Goal: Task Accomplishment & Management: Manage account settings

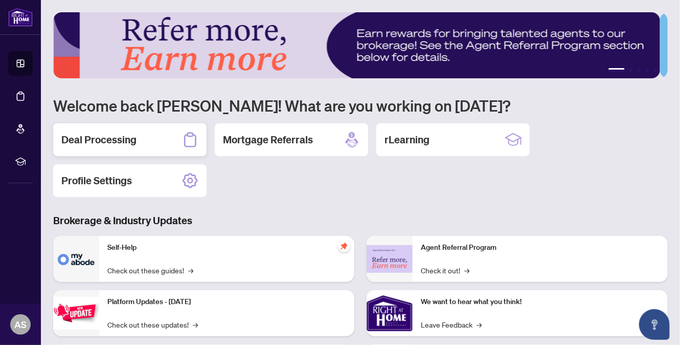
click at [92, 138] on h2 "Deal Processing" at bounding box center [98, 139] width 75 height 14
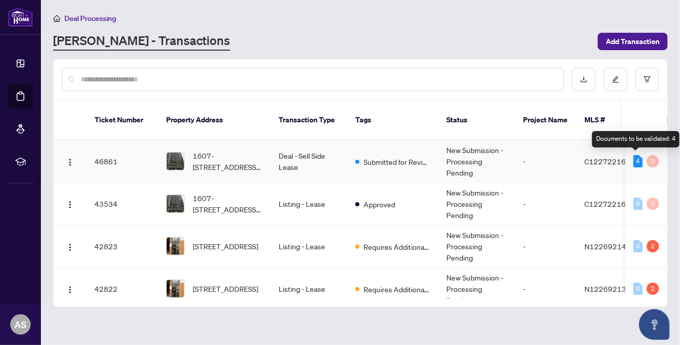
click at [633, 159] on div "4" at bounding box center [637, 161] width 9 height 12
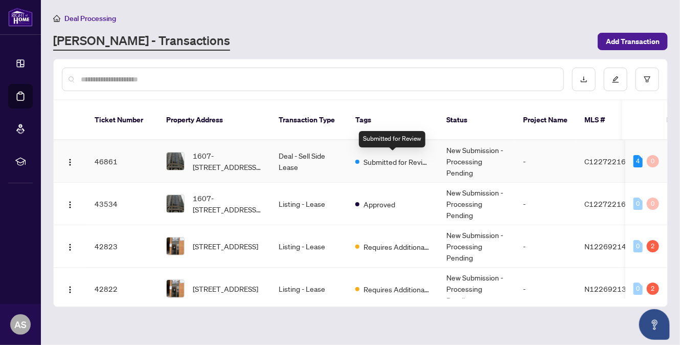
click at [404, 157] on span "Submitted for Review" at bounding box center [396, 161] width 66 height 11
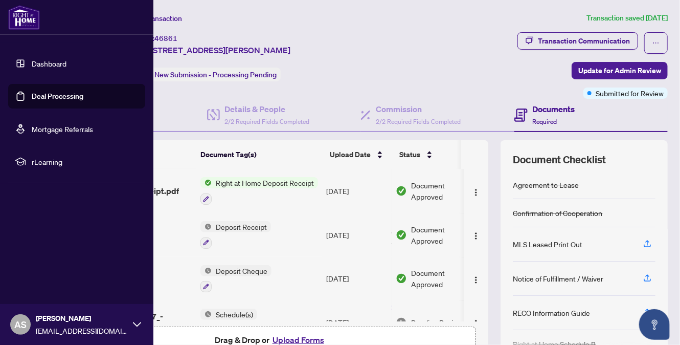
click at [38, 63] on link "Dashboard" at bounding box center [49, 63] width 35 height 9
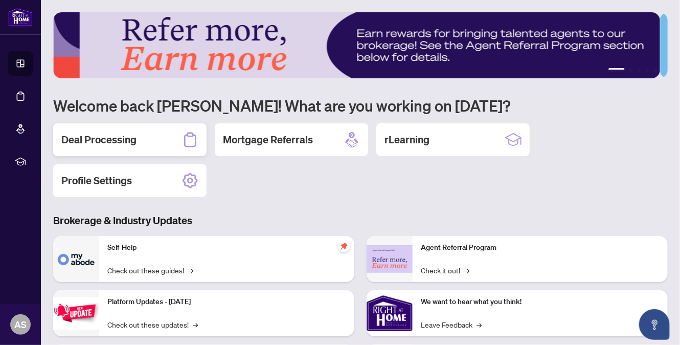
click at [101, 140] on h2 "Deal Processing" at bounding box center [98, 139] width 75 height 14
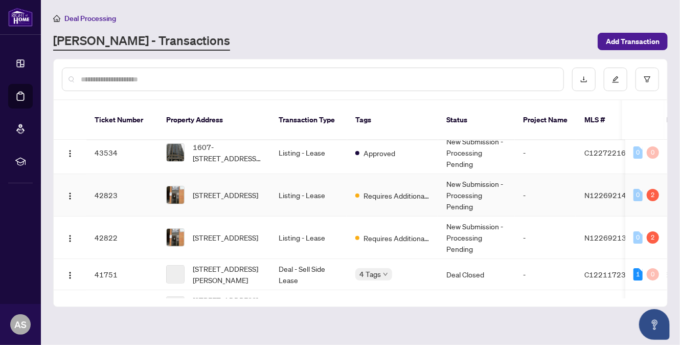
scroll to position [102, 0]
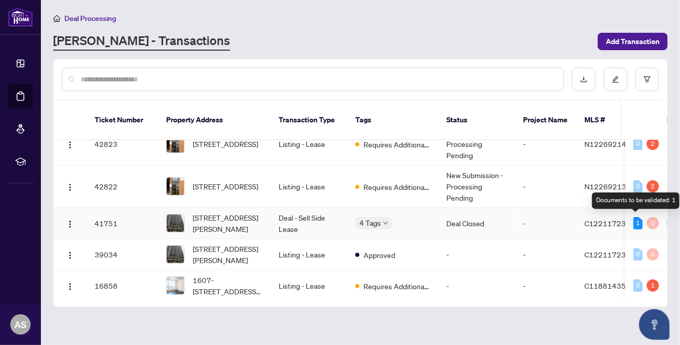
click at [634, 222] on div "1" at bounding box center [637, 223] width 9 height 12
click at [634, 221] on div "1" at bounding box center [637, 223] width 9 height 12
click at [280, 213] on td "Deal - Sell Side Lease" at bounding box center [308, 223] width 77 height 31
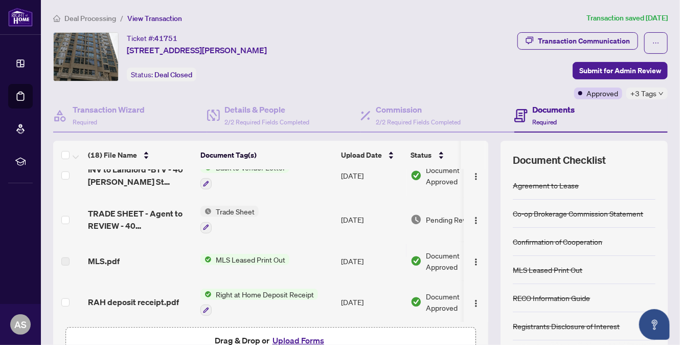
scroll to position [409, 0]
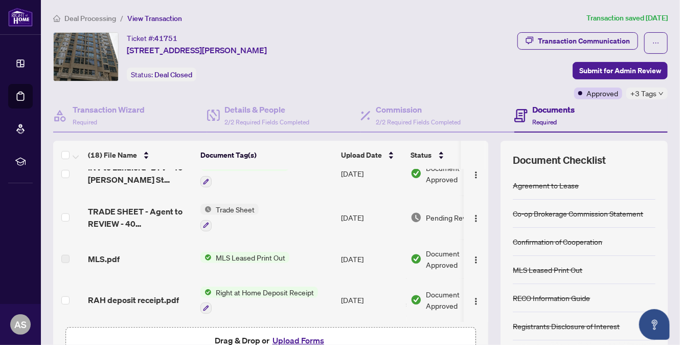
click at [230, 203] on span "Trade Sheet" at bounding box center [235, 208] width 47 height 11
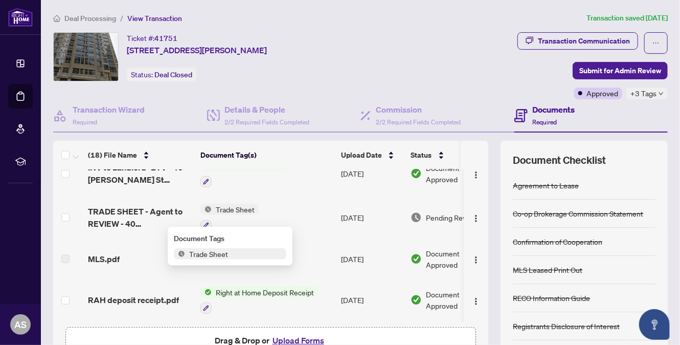
click at [172, 224] on td "TRADE SHEET - Agent to REVIEW - 40 Scollard St 1601.pdf" at bounding box center [140, 217] width 112 height 44
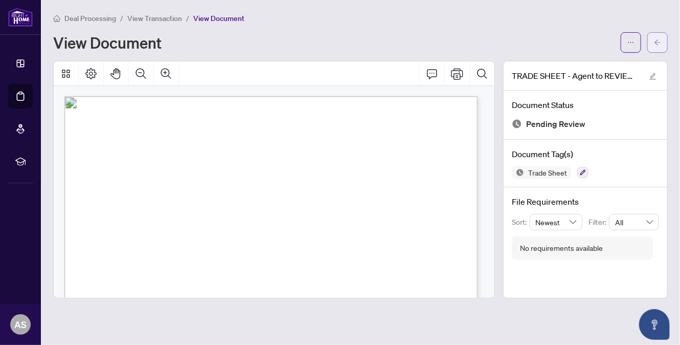
click at [659, 41] on icon "arrow-left" at bounding box center [657, 42] width 6 height 6
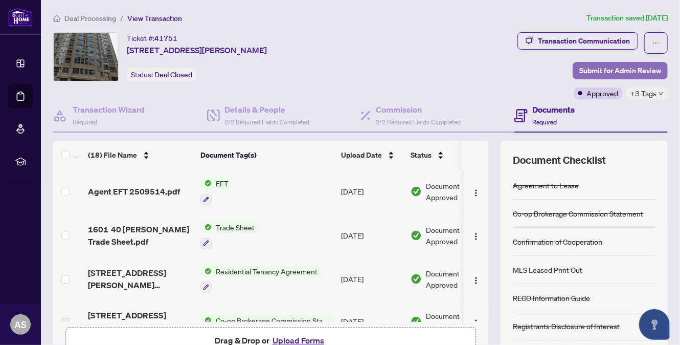
click at [613, 71] on span "Submit for Admin Review" at bounding box center [620, 70] width 82 height 16
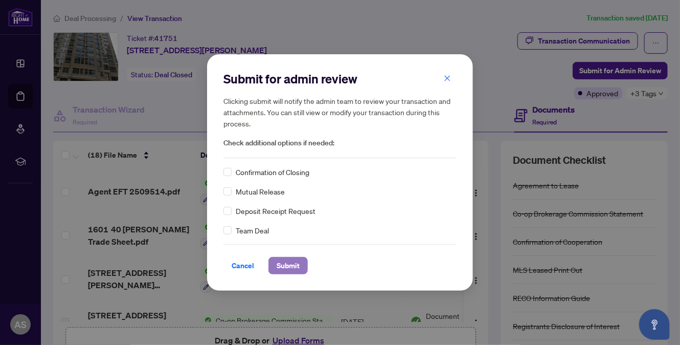
click at [283, 262] on span "Submit" at bounding box center [288, 265] width 23 height 16
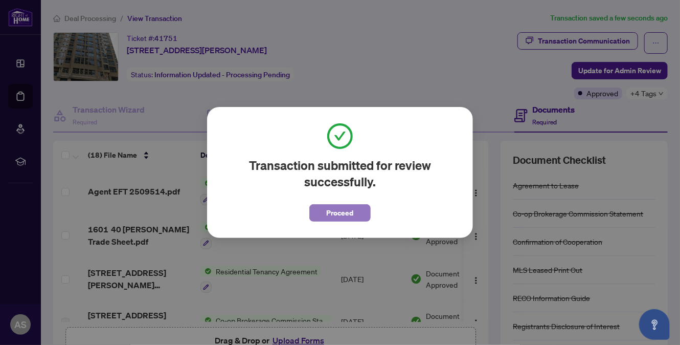
click at [348, 218] on span "Proceed" at bounding box center [340, 212] width 27 height 16
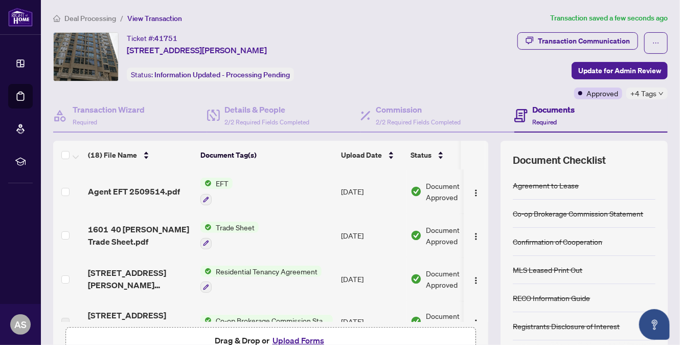
click at [394, 34] on div "Ticket #: 41751 1601-40 Scollard St, Toronto, Ontario M5R 3S1, Canada Status: I…" at bounding box center [228, 56] width 351 height 49
